Goal: Task Accomplishment & Management: Manage account settings

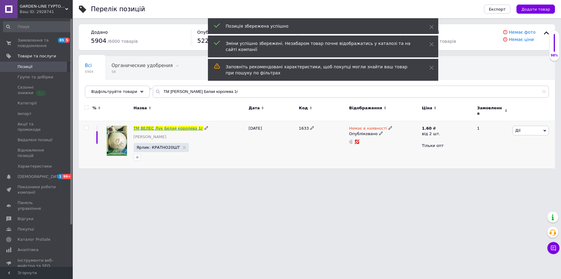
click at [157, 126] on span "Лук" at bounding box center [159, 128] width 8 height 5
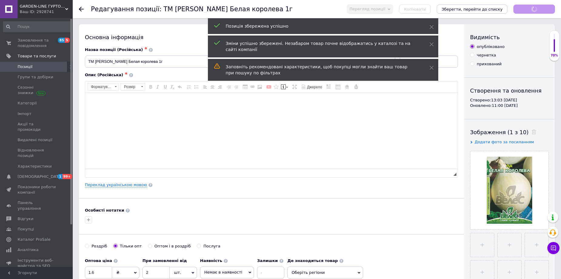
click at [120, 186] on link "Переклад українською мовою" at bounding box center [116, 184] width 62 height 5
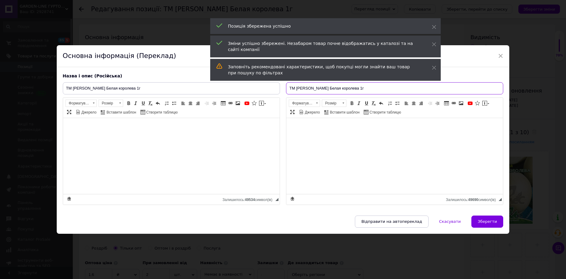
click at [312, 86] on input "ТМ [PERSON_NAME] Белая королева 1г" at bounding box center [394, 88] width 217 height 12
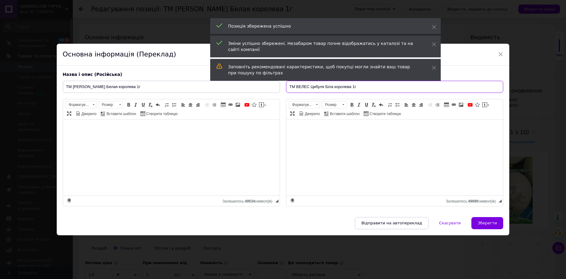
click at [319, 86] on input "ТМ ВЕЛЕС Цибуля Біла королева 1г" at bounding box center [394, 87] width 217 height 12
type input "ТМ ВЕЛЕС Цибуля Біла королева 1г"
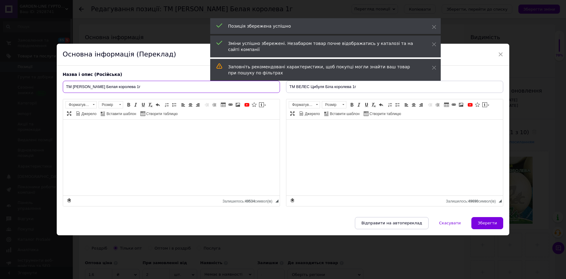
click at [169, 88] on input "ТМ [PERSON_NAME] Белая королева 1г" at bounding box center [171, 87] width 217 height 12
paste input "Цибуля Біла"
type input "ТМ ВЕЛЕС Цибуля Біла королева 1г"
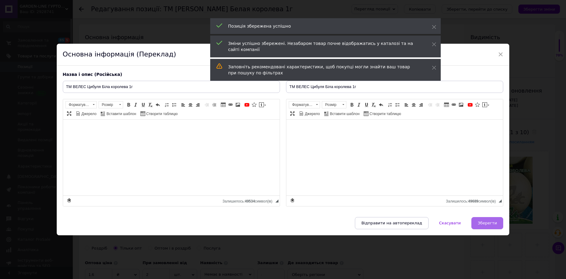
click at [486, 221] on span "Зберегти" at bounding box center [487, 222] width 19 height 5
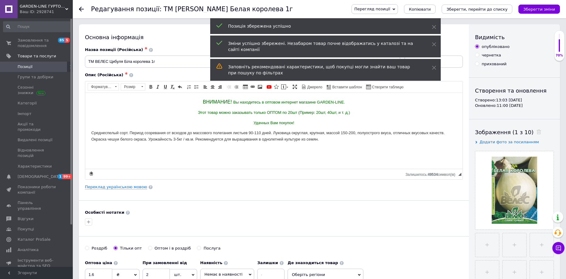
type input "ТМ ВЕЛЕС Цибуля Біла королева 1г"
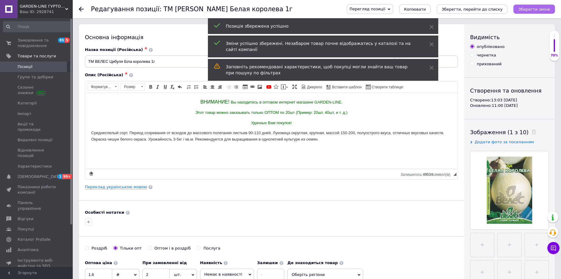
click at [527, 10] on icon "Зберегти зміни" at bounding box center [535, 9] width 32 height 5
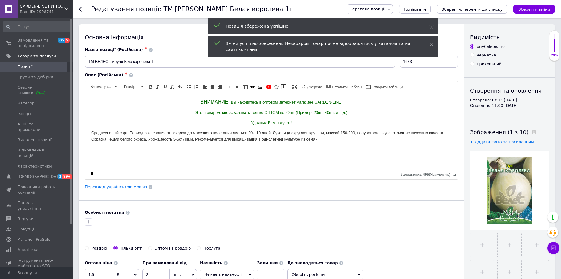
click at [43, 66] on span "Позиції" at bounding box center [37, 66] width 39 height 5
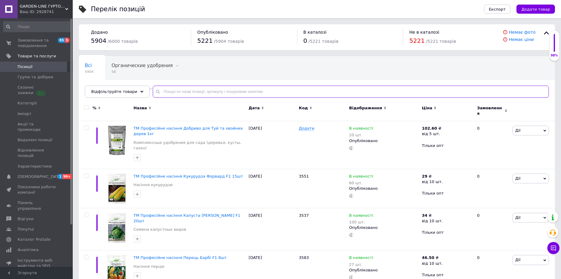
click at [227, 94] on input "text" at bounding box center [351, 92] width 396 height 12
paste input "ТМ ВЕЛЕС [PERSON_NAME] 1,5 м"
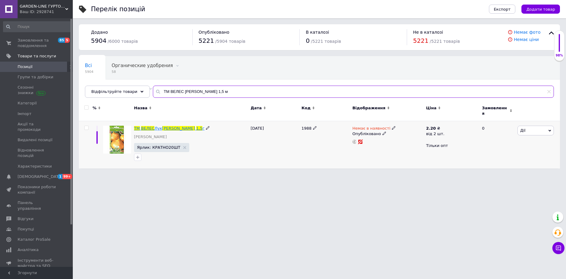
type input "ТМ ВЕЛЕС [PERSON_NAME] 1,5 м"
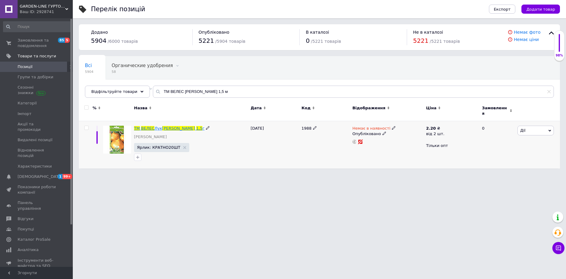
click at [150, 126] on span "ВЕЛЕС" at bounding box center [147, 128] width 13 height 5
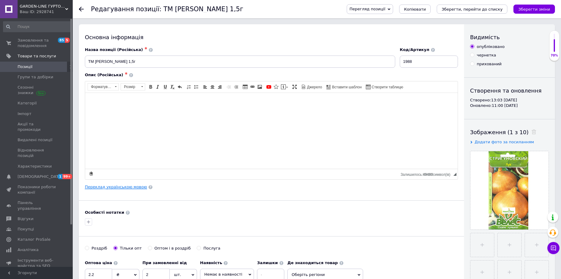
click at [116, 186] on link "Переклад українською мовою" at bounding box center [116, 186] width 62 height 5
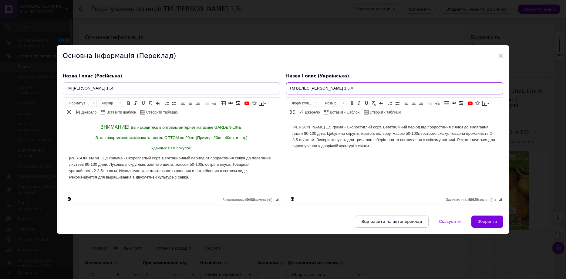
click at [309, 86] on input "ТМ ВЕЛЕС [PERSON_NAME] 1,5 м" at bounding box center [394, 88] width 217 height 12
click at [321, 87] on input "ТМ ВЕЛЕС [PERSON_NAME] 1,5 м" at bounding box center [394, 88] width 217 height 12
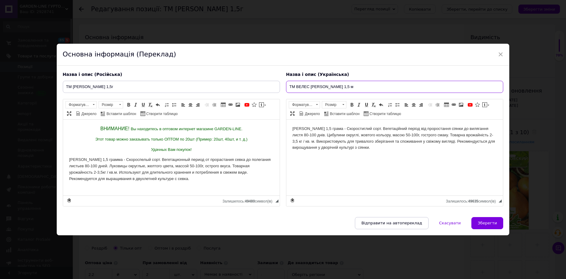
drag, startPoint x: 345, startPoint y: 85, endPoint x: 353, endPoint y: 84, distance: 8.5
click at [353, 84] on input "ТМ ВЕЛЕС [PERSON_NAME] 1,5 м" at bounding box center [394, 87] width 217 height 12
drag, startPoint x: 357, startPoint y: 86, endPoint x: 365, endPoint y: 86, distance: 8.8
click at [365, 86] on input "ТМ ВЕЛЕС [PERSON_NAME] 1,5 м" at bounding box center [394, 87] width 217 height 12
click at [365, 86] on input "ТМ ВЕЛЕС [PERSON_NAME] 1,5г" at bounding box center [394, 87] width 217 height 12
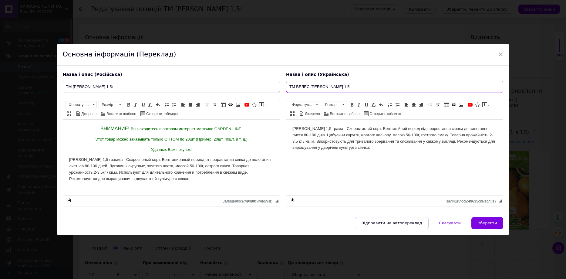
click at [365, 86] on input "ТМ ВЕЛЕС [PERSON_NAME] 1,5г" at bounding box center [394, 87] width 217 height 12
type input "ТМ ВЕЛЕС [PERSON_NAME] 1,5г"
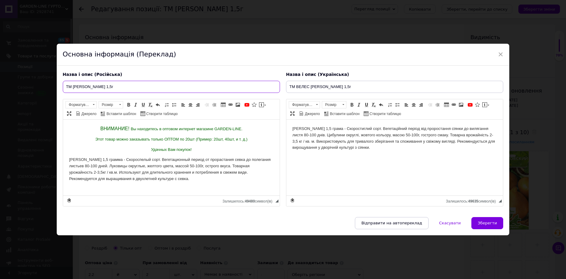
click at [146, 83] on input "ТМ [PERSON_NAME] 1,5г" at bounding box center [171, 87] width 217 height 12
paste input "[PERSON_NAME]"
type input "ТМ ВЕЛЕС [PERSON_NAME] 1,5г"
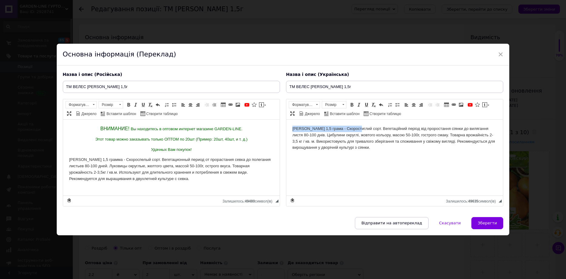
drag, startPoint x: 356, startPoint y: 128, endPoint x: 289, endPoint y: 119, distance: 68.1
click at [289, 119] on html "[PERSON_NAME] 1,5 грама - Скоростиглий сорт. Вегетаційний період від проростанн…" at bounding box center [394, 137] width 217 height 37
click at [480, 221] on span "Зберегти" at bounding box center [487, 222] width 19 height 5
type input "ТМ ВЕЛЕС [PERSON_NAME] 1,5г"
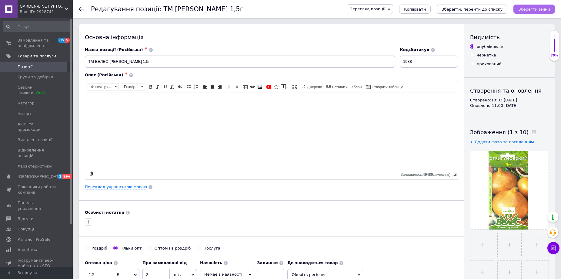
click at [541, 8] on icon "Зберегти зміни" at bounding box center [535, 9] width 32 height 5
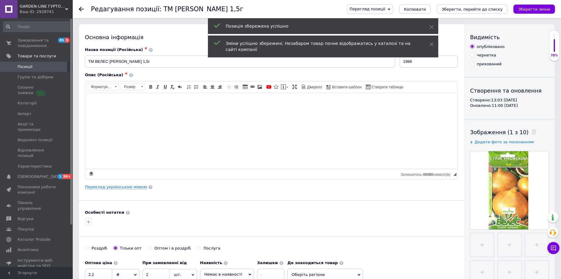
click at [55, 68] on span "Позиції" at bounding box center [37, 66] width 39 height 5
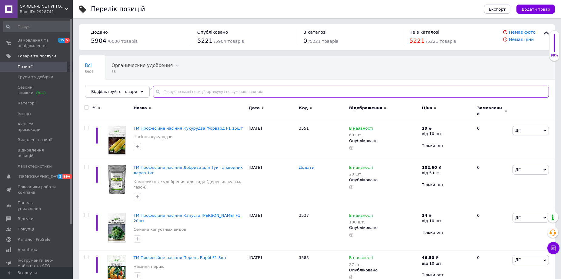
click at [183, 94] on input "text" at bounding box center [351, 92] width 396 height 12
paste input "ТМ ВЕЛЕС Цибулю [PERSON_NAME] 1,5 м"
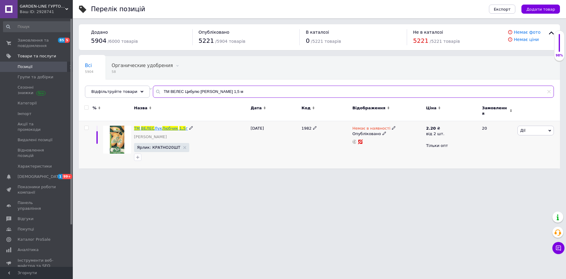
type input "ТМ ВЕЛЕС Цибулю [PERSON_NAME] 1,5 м"
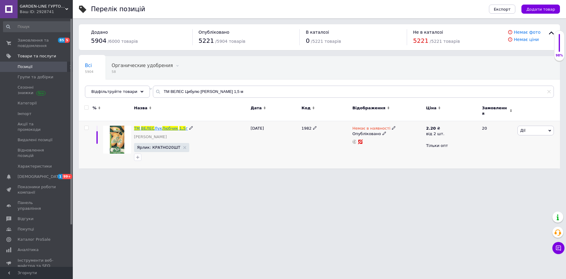
click at [159, 126] on span "Лук" at bounding box center [158, 128] width 8 height 5
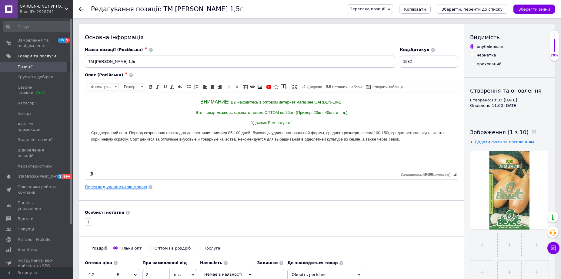
click at [126, 184] on div "Основна інформація Назва позиції (Російська) ✱ ТМ [PERSON_NAME] 1,5г Код/Артику…" at bounding box center [271, 193] width 385 height 338
click at [120, 188] on link "Переклад українською мовою" at bounding box center [116, 186] width 62 height 5
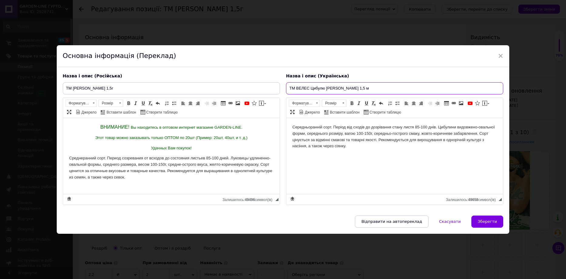
click at [322, 87] on input "ТМ ВЕЛЕС Цибулю [PERSON_NAME] 1,5 м" at bounding box center [394, 88] width 217 height 12
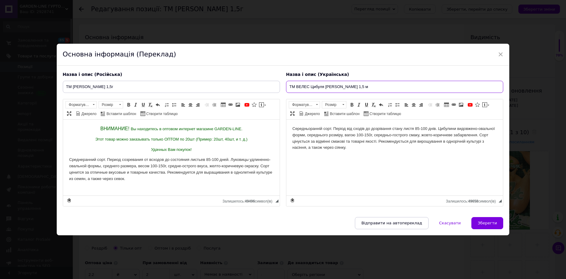
drag, startPoint x: 344, startPoint y: 86, endPoint x: 351, endPoint y: 85, distance: 7.0
click at [351, 85] on input "ТМ ВЕЛЕС Цибуля [PERSON_NAME] 1,5 м" at bounding box center [394, 87] width 217 height 12
click at [346, 87] on input "ТМ [PERSON_NAME] 1,5г" at bounding box center [394, 87] width 217 height 12
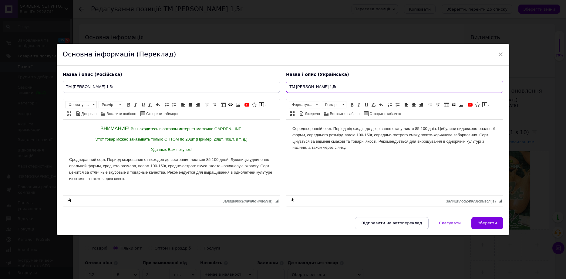
type input "ТМ [PERSON_NAME] 1,5г"
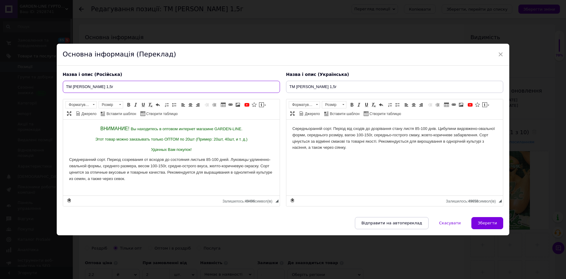
click at [140, 90] on input "ТМ [PERSON_NAME] 1,5г" at bounding box center [171, 87] width 217 height 12
paste input "ибуля"
type input "ТМ [PERSON_NAME] 1,5г"
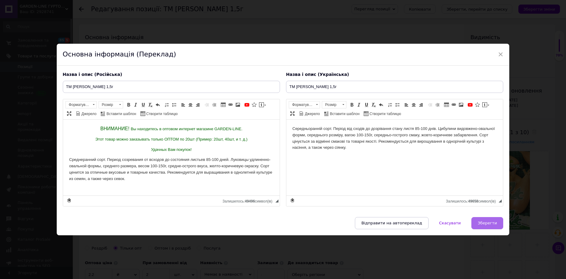
click at [476, 221] on button "Зберегти" at bounding box center [487, 223] width 32 height 12
type input "ТМ [PERSON_NAME] 1,5г"
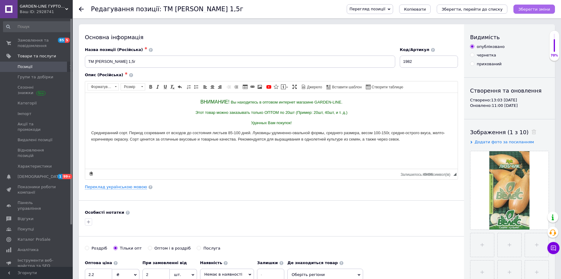
click at [533, 11] on icon "Зберегти зміни" at bounding box center [535, 9] width 32 height 5
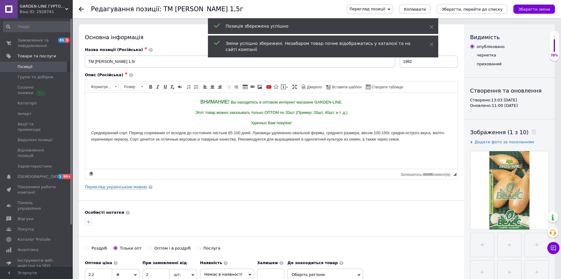
click at [52, 66] on span "Позиції" at bounding box center [37, 66] width 39 height 5
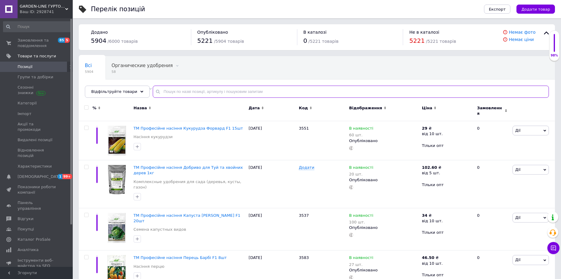
click at [207, 95] on input "text" at bounding box center [351, 92] width 396 height 12
paste input "ТМ ВЕЛЕС Цибулю Луганський 1,5 м"
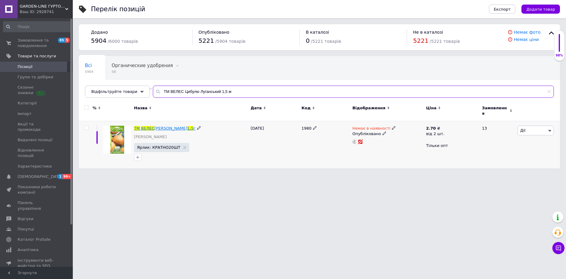
type input "ТМ ВЕЛЕС Цибулю Луганський 1,5 м"
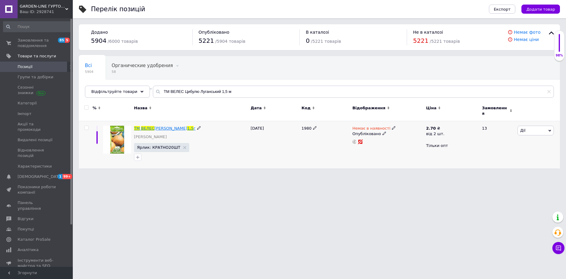
click at [175, 127] on span "[PERSON_NAME]" at bounding box center [170, 128] width 33 height 5
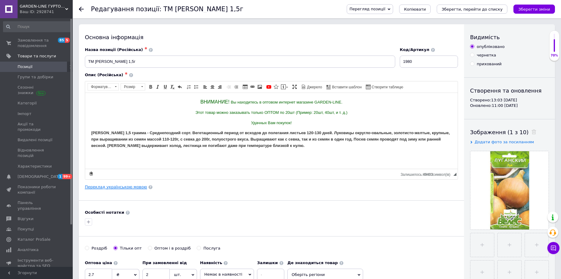
click at [112, 188] on link "Переклад українською мовою" at bounding box center [116, 186] width 62 height 5
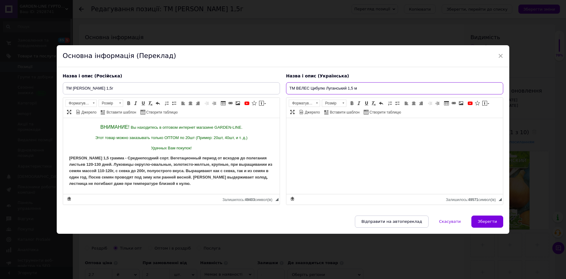
click at [324, 86] on input "ТМ ВЕЛЕС Цибулю Луганський 1,5 м" at bounding box center [394, 88] width 217 height 12
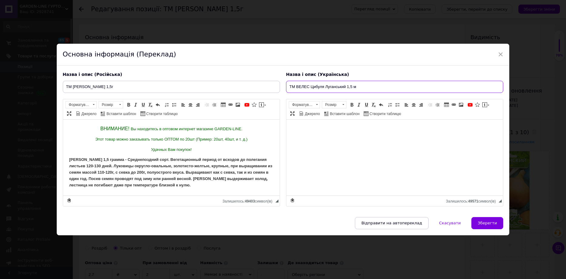
drag, startPoint x: 351, startPoint y: 86, endPoint x: 358, endPoint y: 88, distance: 7.1
click at [358, 88] on input "ТМ ВЕЛЕС Цибуля Луганський 1,5 м" at bounding box center [394, 87] width 217 height 12
click at [347, 86] on input "ТМ ВЕЛЕС Цибуля Луганський 1,5г" at bounding box center [394, 87] width 217 height 12
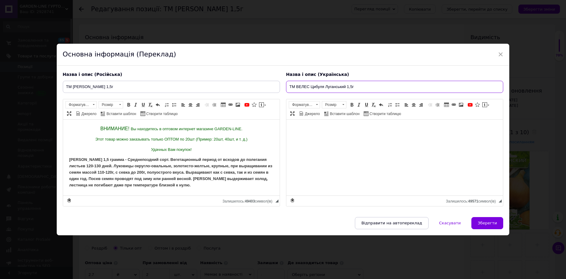
type input "ТМ ВЕЛЕС Цибуля Луганський 1,5г"
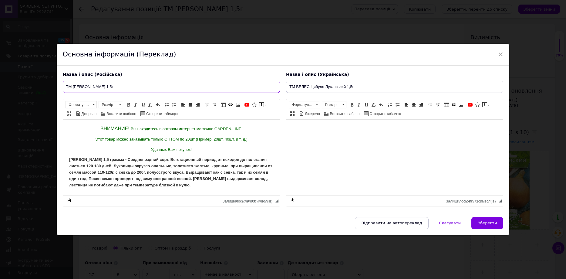
click at [158, 81] on input "ТМ [PERSON_NAME] 1,5г" at bounding box center [171, 87] width 217 height 12
paste input "ибуля Лугансь"
type input "ТМ ВЕЛЕС Цибуля Луганський 1,5г"
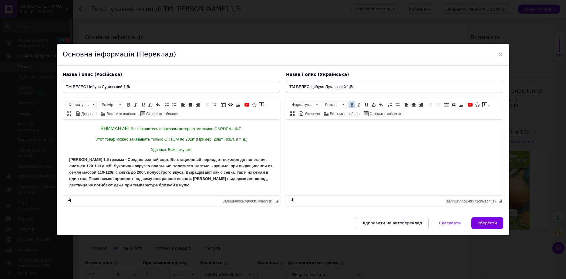
click at [351, 103] on span at bounding box center [351, 104] width 5 height 5
click at [480, 223] on span "Зберегти" at bounding box center [487, 222] width 19 height 5
type input "ТМ ВЕЛЕС Цибуля Луганський 1,5г"
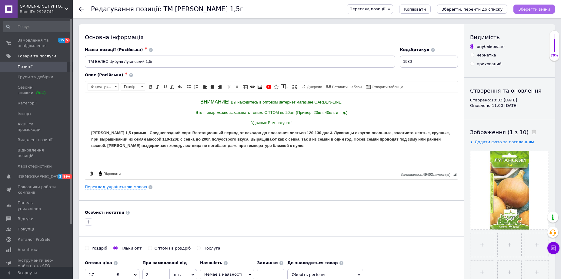
click at [544, 12] on icon "Зберегти зміни" at bounding box center [535, 9] width 32 height 5
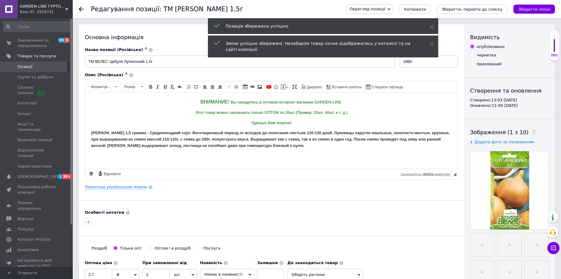
click at [48, 67] on span "Позиції" at bounding box center [37, 66] width 39 height 5
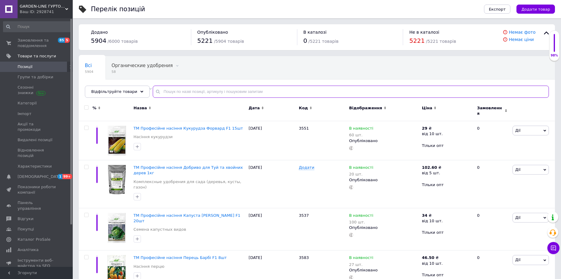
click at [183, 91] on input "text" at bounding box center [351, 92] width 396 height 12
paste input "ТМ ВЕЛЕС Цибуля Веселка 1г"
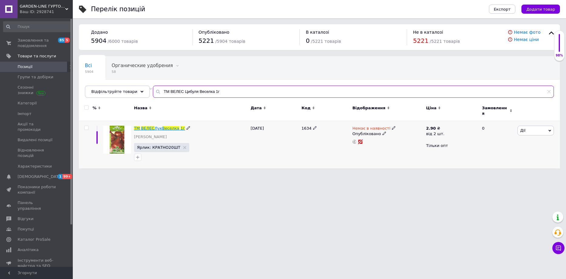
type input "ТМ ВЕЛЕС Цибуля Веселка 1г"
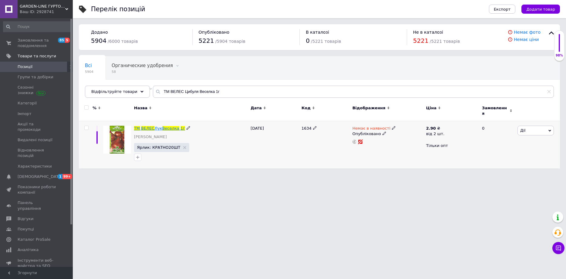
click at [165, 126] on span "Веселка" at bounding box center [170, 128] width 17 height 5
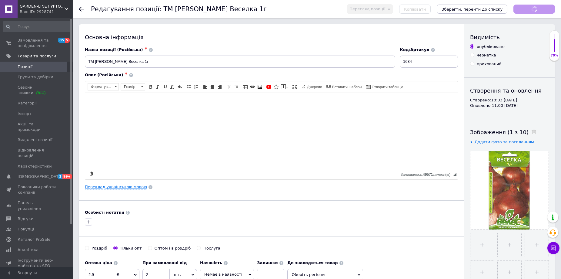
click at [127, 189] on link "Переклад українською мовою" at bounding box center [116, 186] width 62 height 5
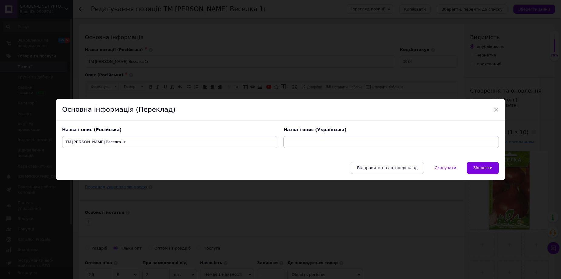
click at [127, 189] on div "× Основна інформація (Переклад) Назва і опис (Російська) ТМ [PERSON_NAME] Весел…" at bounding box center [280, 139] width 561 height 279
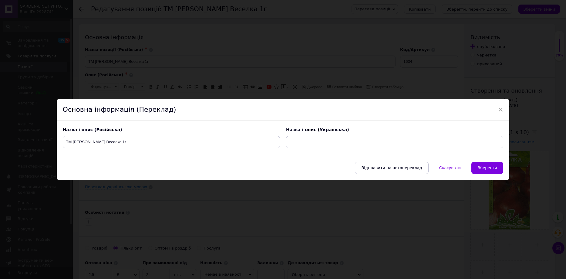
type input "ТМ ВЕЛЕС Цибуля Веселка 1г"
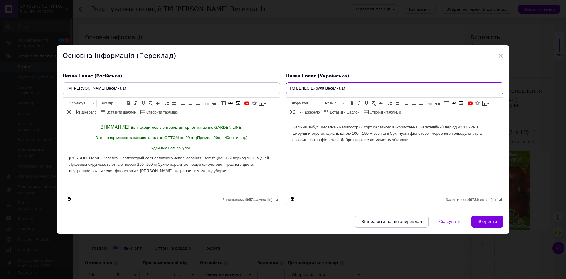
click at [335, 85] on input "ТМ ВЕЛЕС Цибуля Веселка 1г" at bounding box center [394, 88] width 217 height 12
click at [144, 88] on input "ТМ [PERSON_NAME] Веселка 1г" at bounding box center [171, 88] width 217 height 12
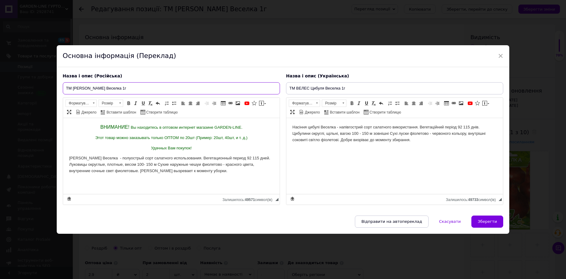
click at [144, 88] on input "ТМ [PERSON_NAME] Веселка 1г" at bounding box center [171, 88] width 217 height 12
paste input "Цибуля"
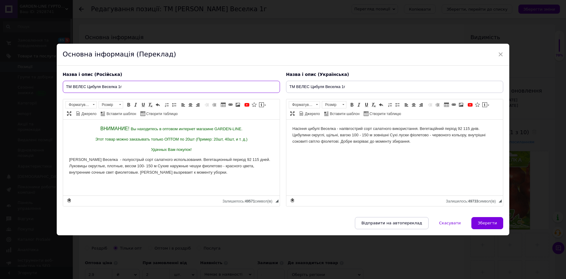
type input "ТМ ВЕЛЕС Цибуля Веселка 1г"
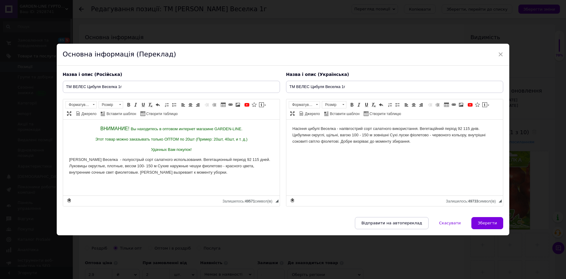
click at [465, 129] on body "Насіння цибулі Веселка - напівгострий сорт салатного використання. Вегетаційний…" at bounding box center [394, 134] width 204 height 19
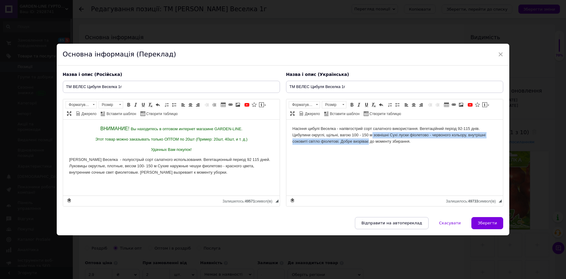
drag, startPoint x: 368, startPoint y: 138, endPoint x: 372, endPoint y: 138, distance: 4.0
click at [372, 138] on body "Насіння цибулі Веселка - напівгострий сорт салатного використання. Вегетаційний…" at bounding box center [394, 134] width 204 height 19
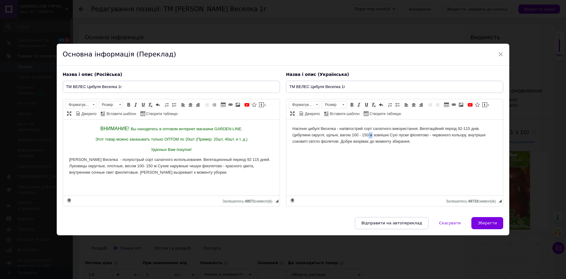
click at [369, 136] on body "Насіння цибулі Веселка - напівгострий сорт салатного використання. Вегетаційний…" at bounding box center [394, 134] width 204 height 19
click at [390, 132] on body "Насіння цибулі Веселка - напівгострий сорт салатного використання. Вегетаційний…" at bounding box center [394, 134] width 204 height 19
click at [319, 141] on body "Насіння цибулі Веселка - напівгострий сорт салатного використання. Вегетаційний…" at bounding box center [394, 134] width 204 height 19
click at [485, 225] on span "Зберегти" at bounding box center [487, 222] width 19 height 5
type input "ТМ ВЕЛЕС Цибуля Веселка 1г"
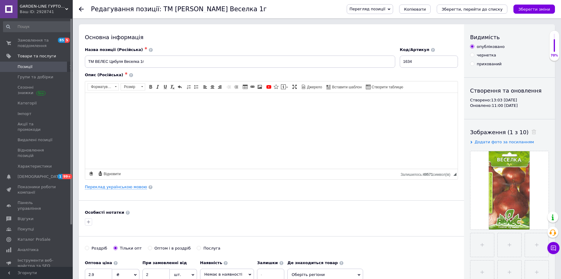
click at [544, 14] on div "Перегляд позиції Зберегти та переглянути на сайті Зберегти та переглянути на ма…" at bounding box center [445, 9] width 220 height 18
click at [541, 12] on button "Зберегти зміни" at bounding box center [535, 9] width 42 height 9
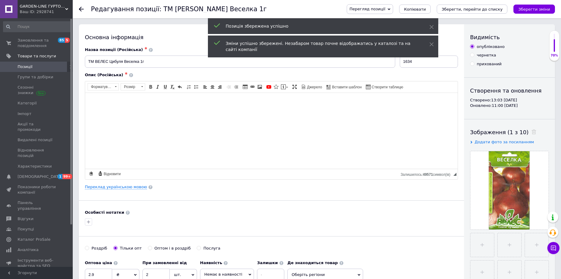
click at [55, 68] on span "Позиції" at bounding box center [37, 66] width 39 height 5
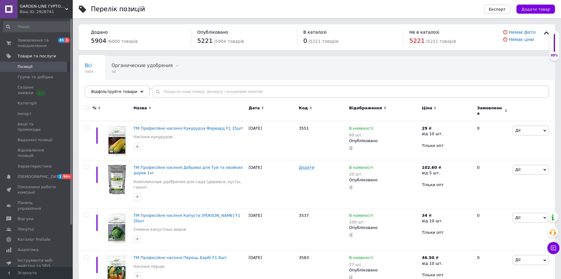
click at [204, 83] on div "Всі 5904 Органические удобрения 58 Видалити Редагувати Органические удобрения 5…" at bounding box center [317, 80] width 476 height 50
click at [205, 91] on input "text" at bounding box center [351, 92] width 396 height 12
paste input "ТМ ВЕЛЕС [PERSON_NAME] 1,5 м"
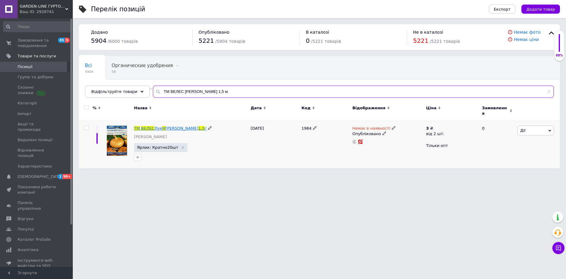
type input "ТМ ВЕЛЕС [PERSON_NAME] 1,5 м"
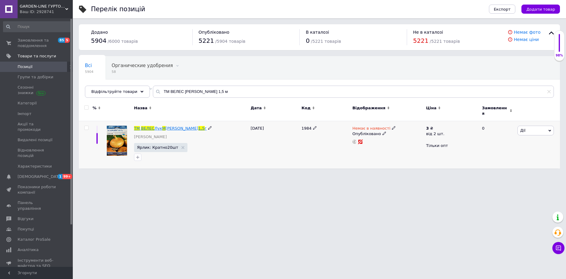
click at [177, 126] on span "[PERSON_NAME]" at bounding box center [182, 128] width 33 height 5
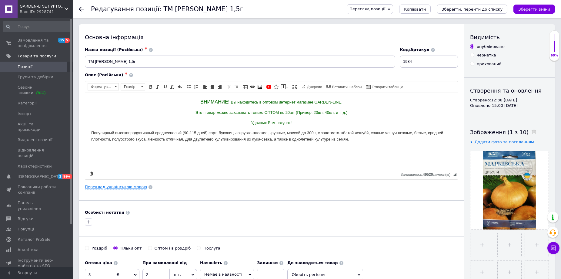
click at [128, 184] on link "Переклад українською мовою" at bounding box center [116, 186] width 62 height 5
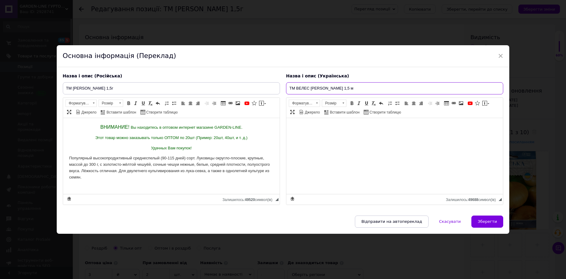
click at [324, 86] on input "ТМ ВЕЛЕС [PERSON_NAME] 1,5 м" at bounding box center [394, 88] width 217 height 12
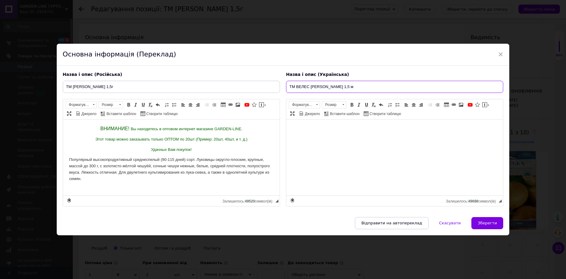
drag, startPoint x: 343, startPoint y: 84, endPoint x: 347, endPoint y: 84, distance: 3.9
click at [347, 84] on input "ТМ ВЕЛЕС [PERSON_NAME] 1,5 м" at bounding box center [394, 87] width 217 height 12
click at [360, 86] on input "ТМ ВЕЛЕС [PERSON_NAME] 1,5 м" at bounding box center [394, 87] width 217 height 12
click at [337, 84] on input "ТМ ВЕЛЕС [PERSON_NAME] 1,5г" at bounding box center [394, 87] width 217 height 12
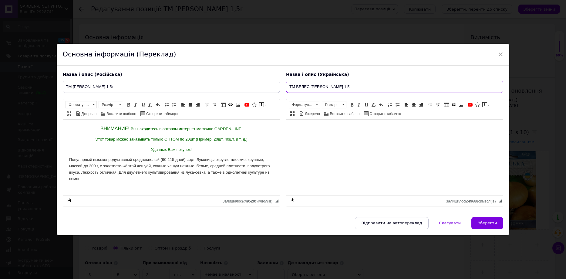
click at [337, 84] on input "ТМ ВЕЛЕС [PERSON_NAME] 1,5г" at bounding box center [394, 87] width 217 height 12
type input "ТМ ВЕЛЕС [PERSON_NAME] 1,5г"
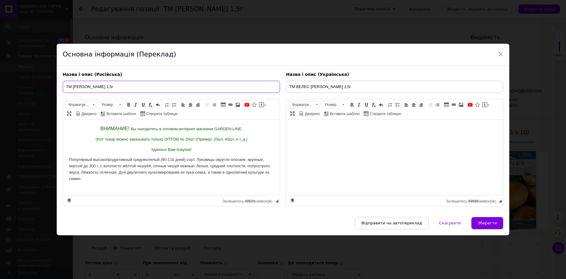
click at [133, 88] on input "ТМ [PERSON_NAME] 1,5г" at bounding box center [171, 87] width 217 height 12
paste input "[PERSON_NAME]"
type input "ТМ ВЕЛЕС [PERSON_NAME] 1,5г"
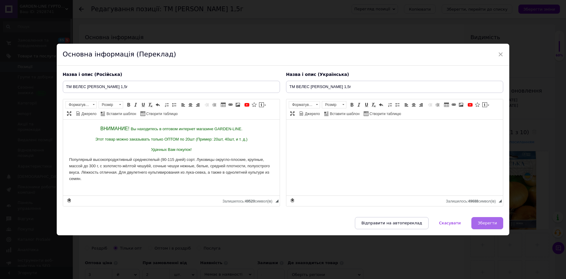
click at [486, 223] on span "Зберегти" at bounding box center [487, 222] width 19 height 5
type input "ТМ ВЕЛЕС [PERSON_NAME] 1,5г"
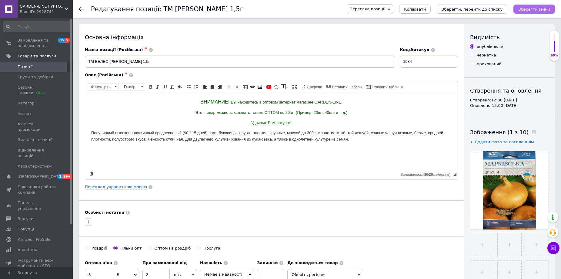
click at [550, 10] on icon "Зберегти зміни" at bounding box center [535, 9] width 32 height 5
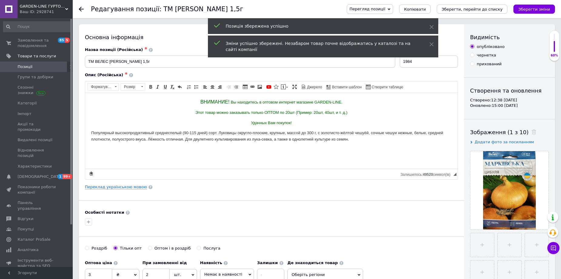
click at [55, 67] on span "Позиції" at bounding box center [37, 66] width 39 height 5
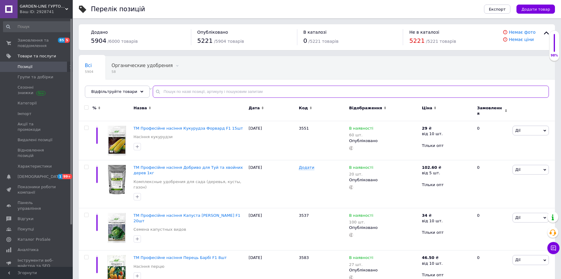
click at [194, 91] on input "text" at bounding box center [351, 92] width 396 height 12
paste input "ТМ ВЕЛЕС Цибуля Глобус 1,5 м"
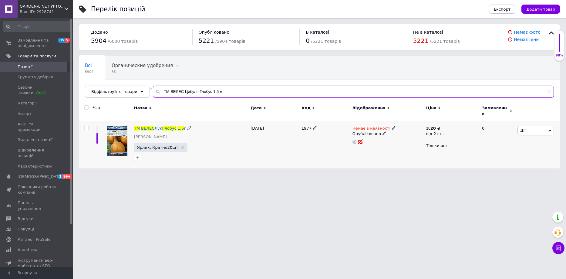
type input "ТМ ВЕЛЕС Цибуля Глобус 1,5 м"
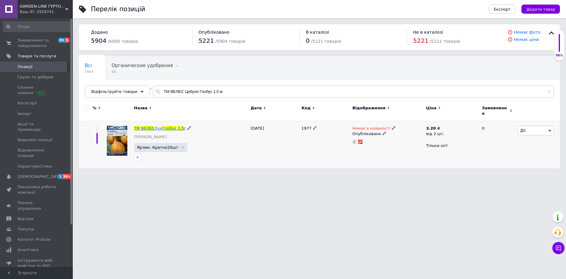
click at [165, 126] on span "Глобус" at bounding box center [169, 128] width 14 height 5
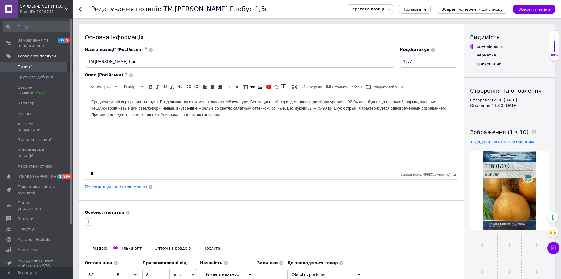
click at [114, 193] on div "Основна інформація Назва позиції (Російська) ✱ ТМ [PERSON_NAME] Глобус 1,5г Код…" at bounding box center [271, 193] width 385 height 338
click at [115, 190] on div "Основна інформація Назва позиції (Російська) ✱ ТМ [PERSON_NAME] Глобус 1,5г Код…" at bounding box center [271, 193] width 385 height 338
click at [116, 187] on link "Переклад українською мовою" at bounding box center [116, 186] width 62 height 5
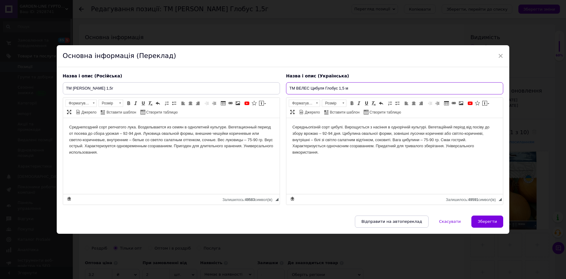
drag, startPoint x: 344, startPoint y: 84, endPoint x: 348, endPoint y: 85, distance: 4.6
click at [348, 85] on input "ТМ ВЕЛЕС Цибуля Глобус 1,5 м" at bounding box center [394, 88] width 217 height 12
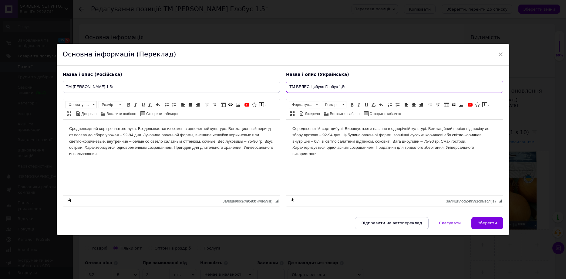
click at [341, 87] on input "ТМ ВЕЛЕС Цибуля Глобус 1,5г" at bounding box center [394, 87] width 217 height 12
type input "ТМ ВЕЛЕС Цибуля Глобус 1,5г"
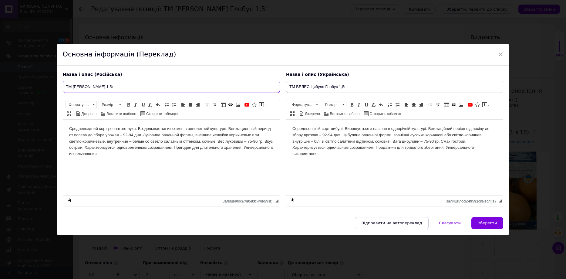
click at [159, 90] on input "ТМ [PERSON_NAME] 1,5г" at bounding box center [171, 87] width 217 height 12
paste input "ибуля"
type input "ТМ ВЕЛЕС Цибуля Глобус 1,5г"
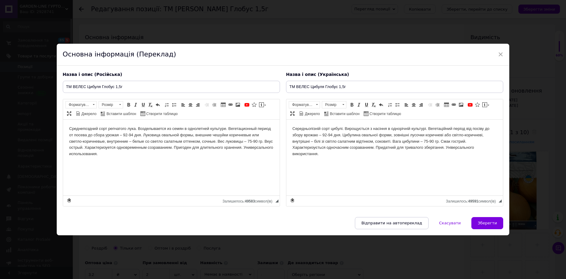
click at [353, 148] on body "Середньопізній сорт цибулі. Вирощується з насіння в однорічній культурі. Вегета…" at bounding box center [394, 141] width 204 height 32
click at [479, 220] on span "Зберегти" at bounding box center [487, 222] width 19 height 5
type input "ТМ ВЕЛЕС Цибуля Глобус 1,5г"
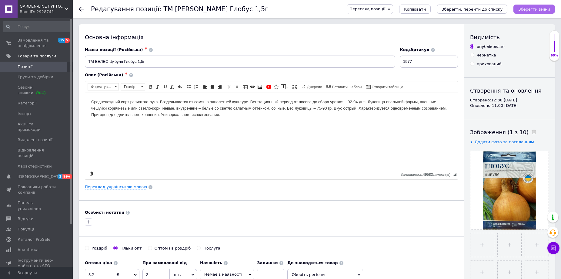
click at [527, 5] on button "Зберегти зміни" at bounding box center [535, 9] width 42 height 9
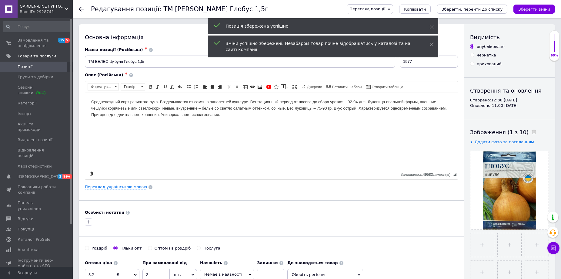
click at [49, 66] on span "Позиції" at bounding box center [37, 66] width 39 height 5
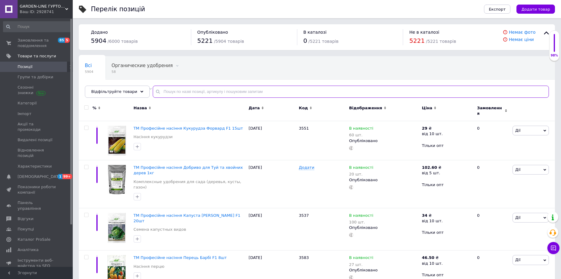
click at [217, 92] on input "text" at bounding box center [351, 92] width 396 height 12
paste input "ТМ [PERSON_NAME]-порей Карентан 2г"
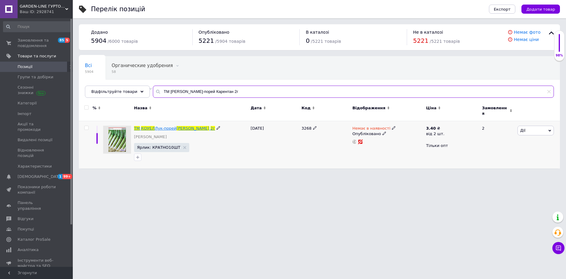
type input "ТМ [PERSON_NAME]-порей Карентан 2г"
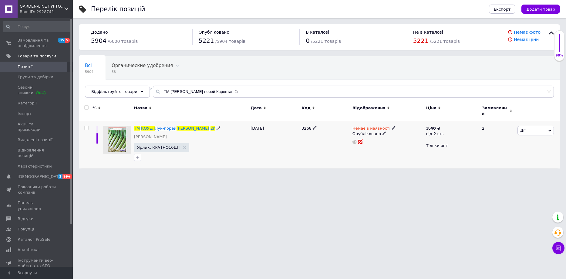
click at [171, 126] on span "Лук-порей" at bounding box center [166, 128] width 22 height 5
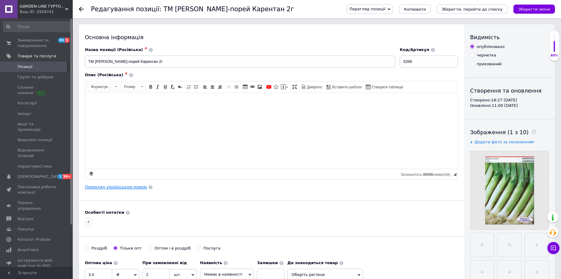
click at [131, 185] on link "Переклад українською мовою" at bounding box center [116, 186] width 62 height 5
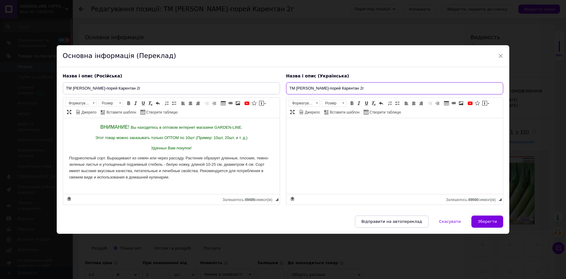
click at [323, 88] on input "ТМ [PERSON_NAME]-порей Карентан 2г" at bounding box center [394, 88] width 217 height 12
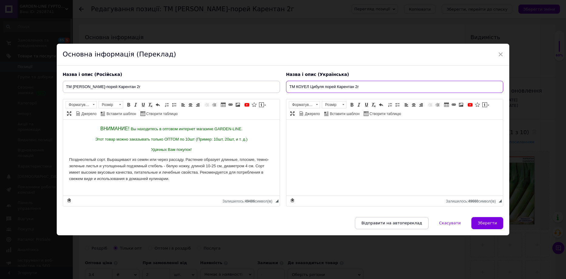
click at [323, 88] on input "ТМ КОУЕЛ Цибуля порей Карентан 2г" at bounding box center [394, 87] width 217 height 12
type input "ТМ КОУЕЛ Цибуля порей Карентан 2г"
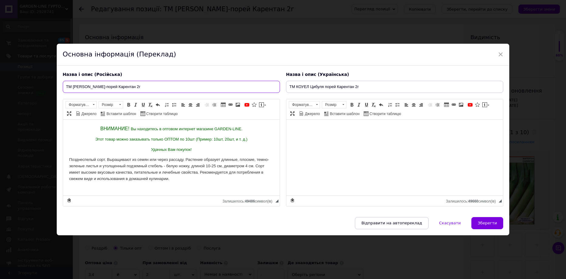
click at [157, 84] on input "ТМ [PERSON_NAME]-порей Карентан 2г" at bounding box center [171, 87] width 217 height 12
paste input "ибуля"
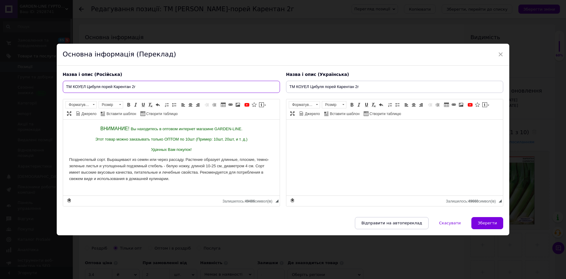
type input "ТМ КОУЕЛ Цибуля порей Карентан 2г"
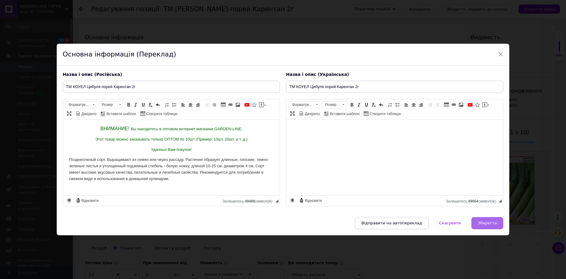
click at [484, 219] on button "Зберегти" at bounding box center [487, 223] width 32 height 12
type input "ТМ КОУЕЛ Цибуля порей Карентан 2г"
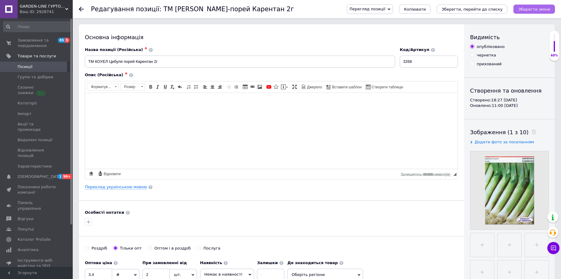
click at [543, 7] on icon "Зберегти зміни" at bounding box center [535, 9] width 32 height 5
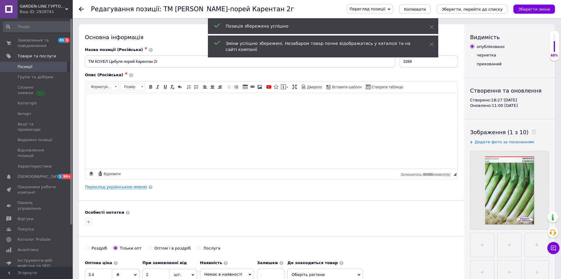
click at [54, 65] on span "Позиції" at bounding box center [37, 66] width 39 height 5
